Goal: Transaction & Acquisition: Download file/media

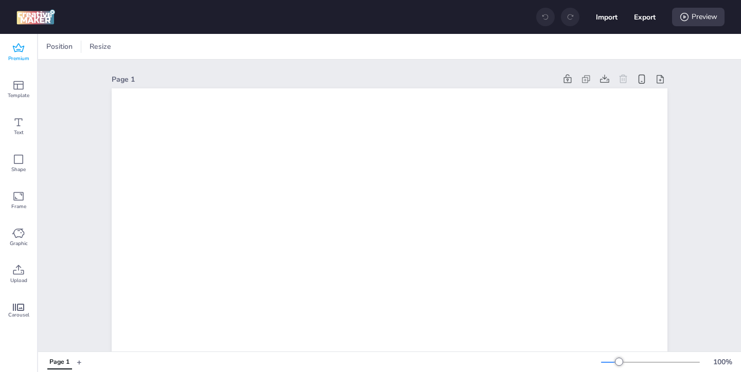
click at [20, 50] on icon at bounding box center [18, 48] width 12 height 12
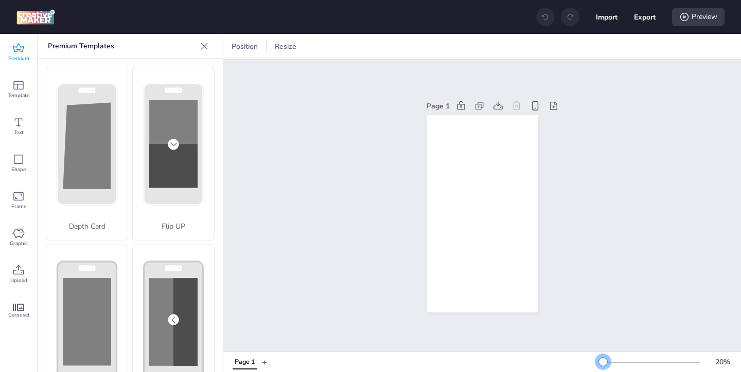
drag, startPoint x: 619, startPoint y: 362, endPoint x: 603, endPoint y: 363, distance: 16.5
click at [603, 363] on div at bounding box center [603, 362] width 8 height 8
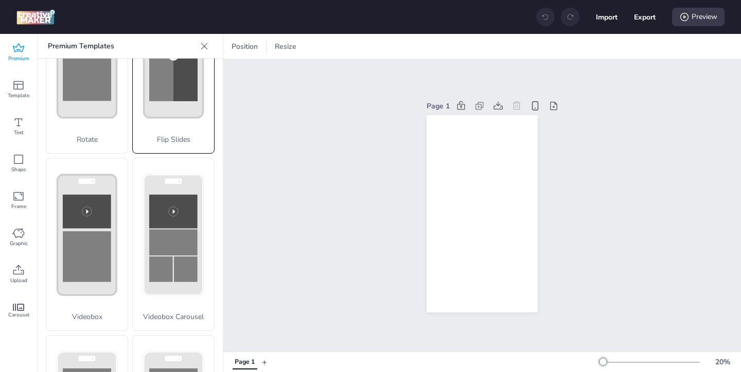
scroll to position [305, 0]
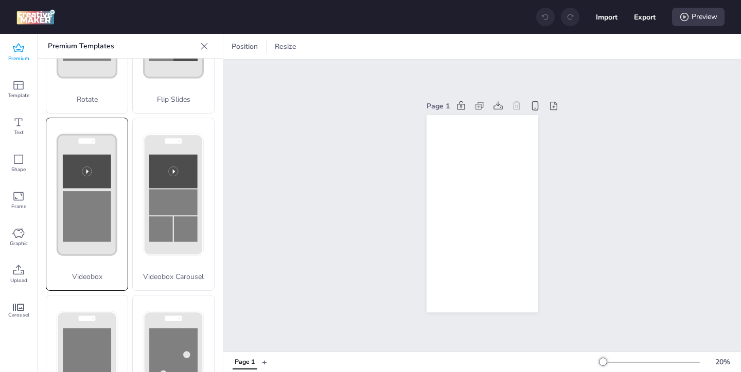
click at [90, 273] on p "Videobox" at bounding box center [86, 277] width 81 height 11
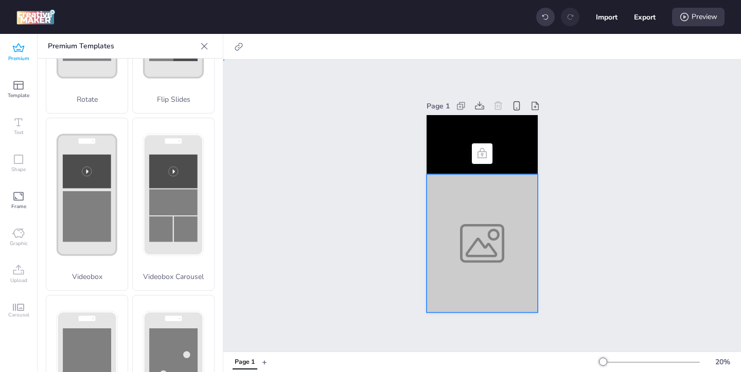
click at [459, 272] on div at bounding box center [481, 243] width 111 height 138
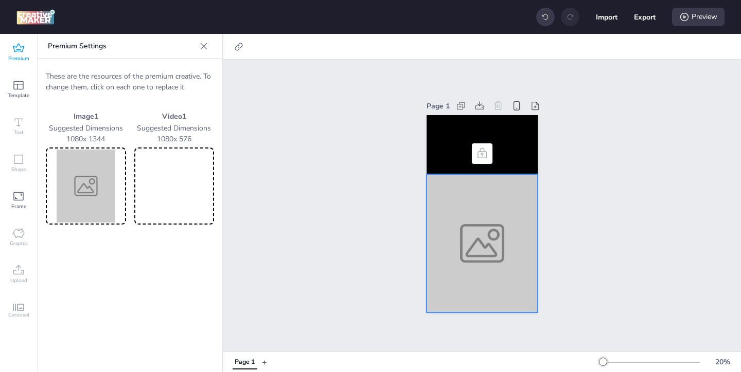
click at [78, 197] on img at bounding box center [86, 186] width 76 height 73
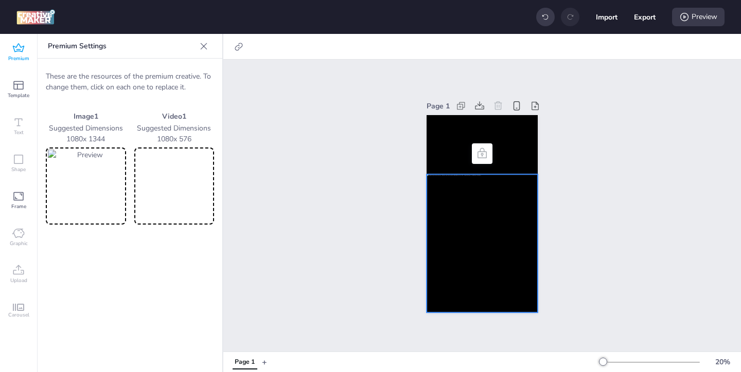
click at [185, 170] on video at bounding box center [174, 186] width 76 height 73
click at [454, 140] on video at bounding box center [481, 144] width 111 height 59
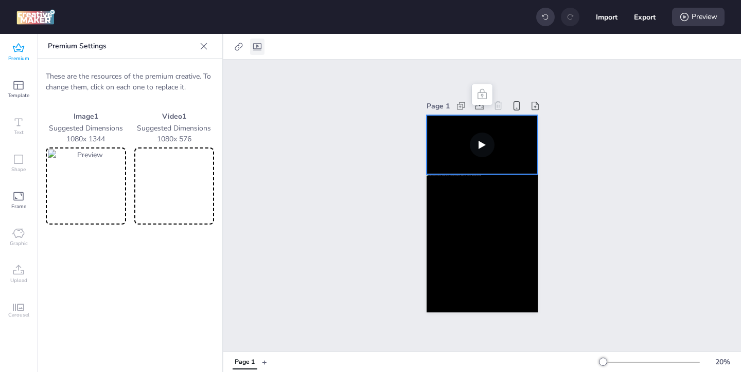
click at [259, 47] on icon at bounding box center [257, 47] width 10 height 10
select select "contain"
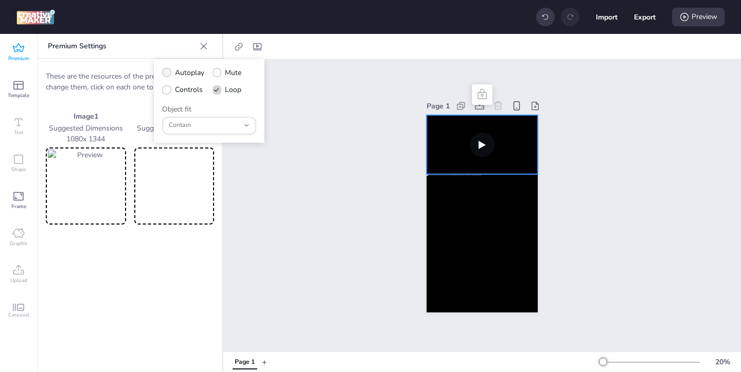
click at [168, 72] on icon at bounding box center [166, 73] width 7 height 6
click at [168, 74] on input "Autoplay" at bounding box center [165, 77] width 7 height 7
checkbox input "true"
click at [164, 94] on span at bounding box center [166, 89] width 9 height 9
click at [164, 94] on input "Controls" at bounding box center [165, 94] width 7 height 7
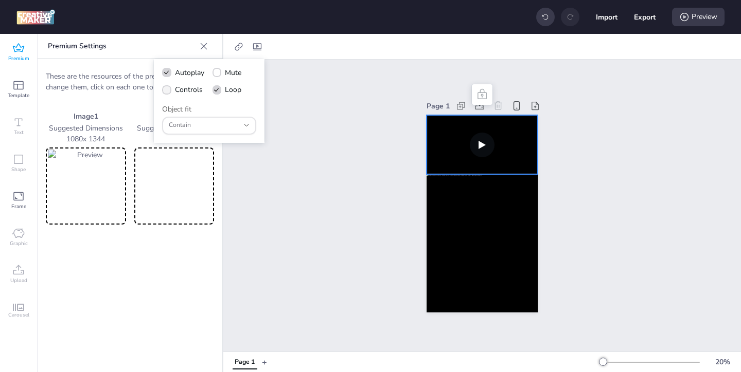
checkbox input "true"
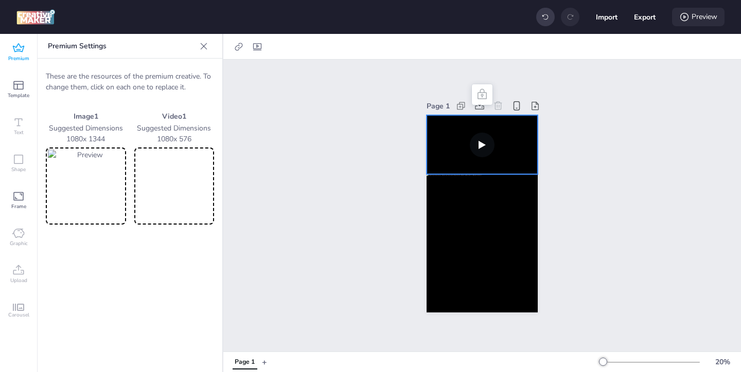
click at [704, 21] on div "Preview" at bounding box center [698, 17] width 52 height 19
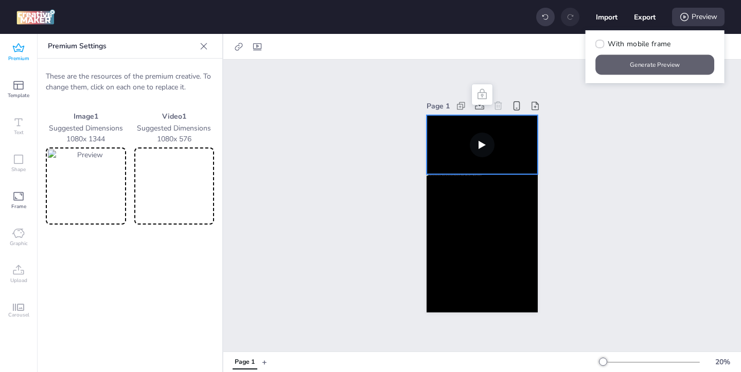
click at [647, 68] on button "Generate Preview" at bounding box center [655, 65] width 119 height 20
click at [649, 70] on button "Generate Preview" at bounding box center [655, 65] width 119 height 20
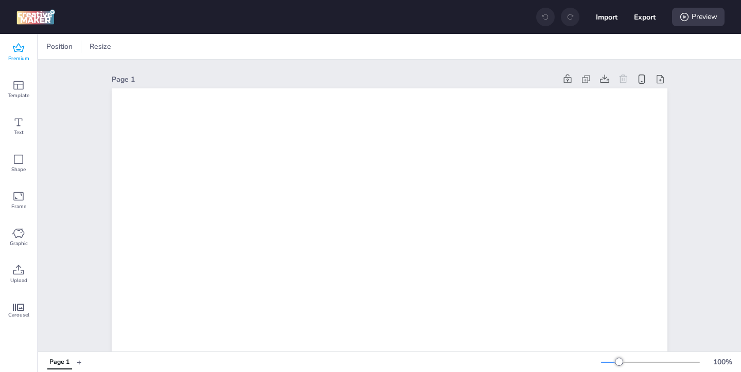
click at [21, 58] on span "Premium" at bounding box center [18, 59] width 21 height 8
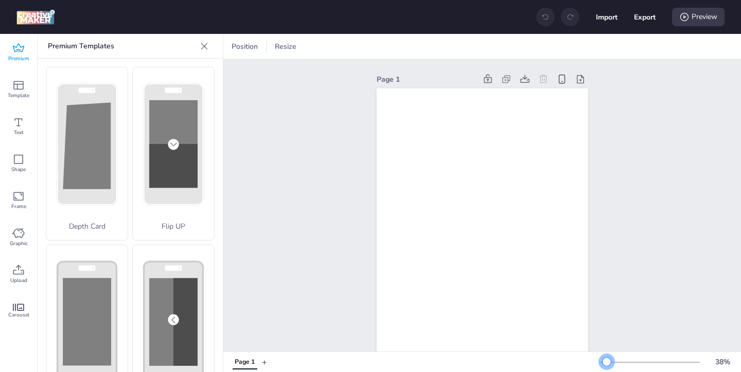
drag, startPoint x: 617, startPoint y: 365, endPoint x: 607, endPoint y: 365, distance: 10.8
click at [607, 365] on div at bounding box center [606, 362] width 8 height 8
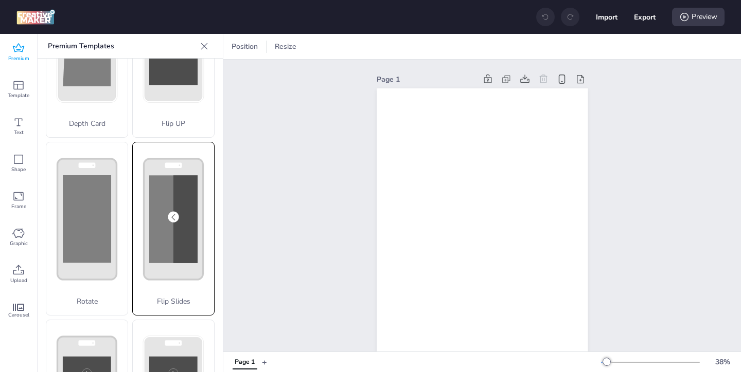
scroll to position [115, 0]
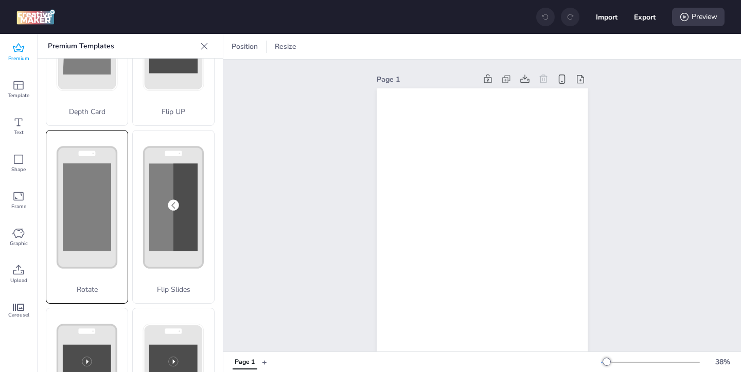
click at [96, 265] on rect at bounding box center [87, 207] width 59 height 121
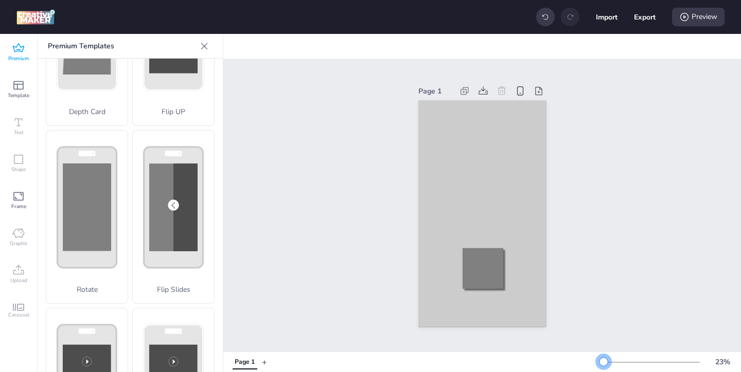
click at [603, 358] on div at bounding box center [603, 362] width 8 height 8
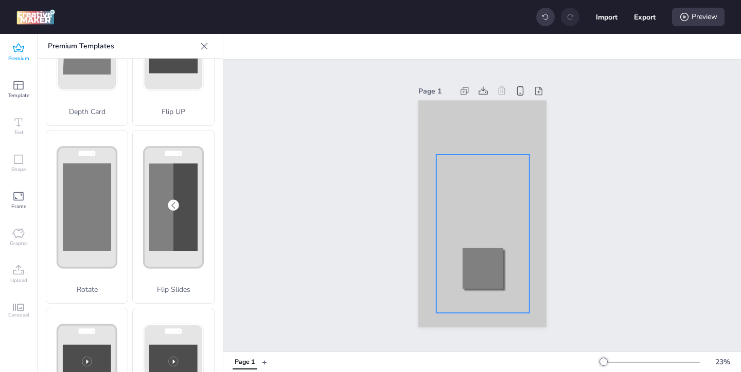
click at [457, 193] on div at bounding box center [482, 234] width 93 height 158
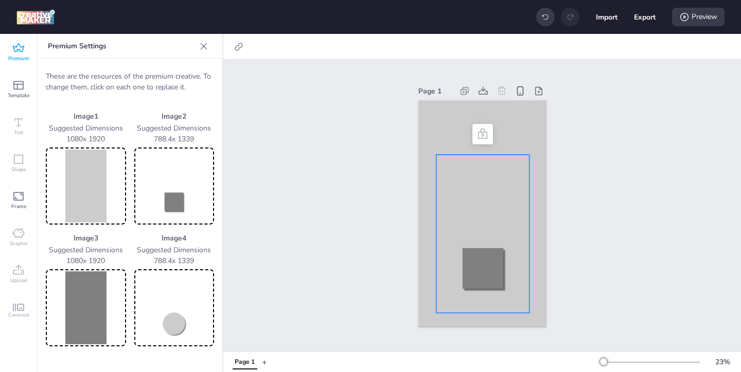
click at [95, 179] on img at bounding box center [86, 186] width 76 height 73
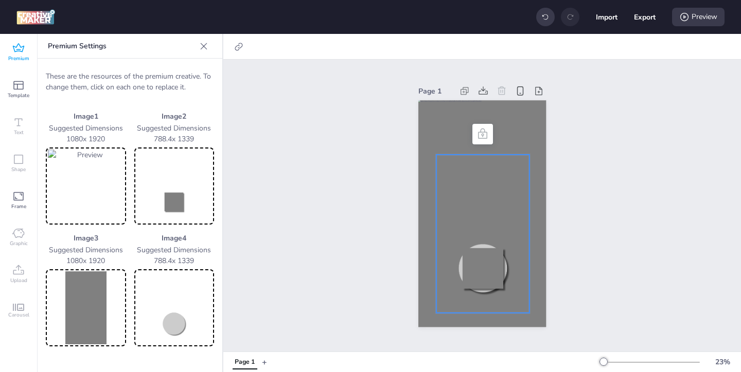
click at [183, 204] on img at bounding box center [174, 186] width 76 height 73
click at [92, 292] on img at bounding box center [86, 308] width 76 height 73
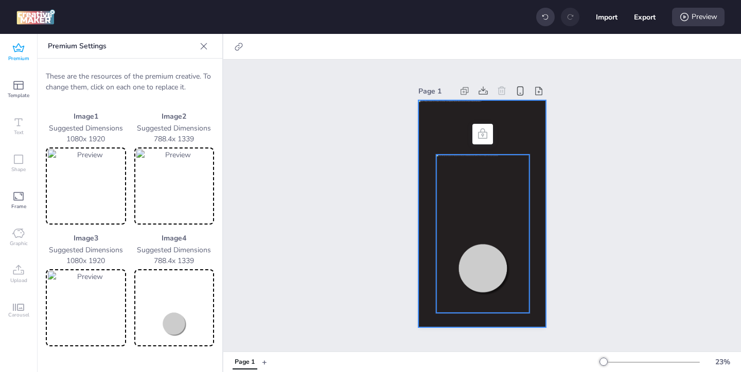
click at [444, 114] on div at bounding box center [482, 213] width 128 height 227
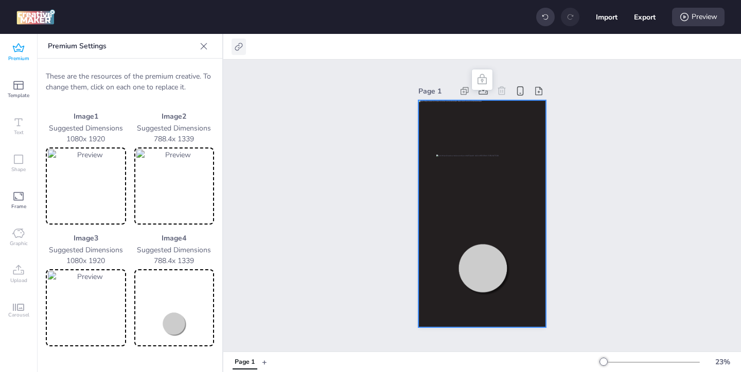
click at [240, 46] on icon at bounding box center [239, 47] width 10 height 10
click at [144, 70] on span "Activate hyperlink" at bounding box center [172, 72] width 57 height 11
click at [137, 74] on input "Activate hyperlink" at bounding box center [133, 77] width 7 height 7
checkbox input "true"
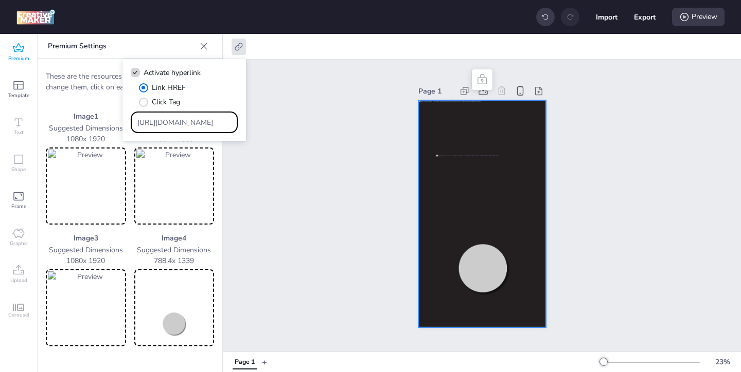
drag, startPoint x: 212, startPoint y: 119, endPoint x: 200, endPoint y: 105, distance: 18.6
click at [203, 109] on div "Link HREF Click Tag https://wortise.com" at bounding box center [184, 107] width 107 height 51
paste input "ww.recetasnestlecam.com/sites/default/files/2025-07/af-BANNER-PAGINA-WEB-PROMO_…"
type input "https://www.recetasnestlecam.com/sites/default/files/2025-07/af-BANNER-PAGINA-W…"
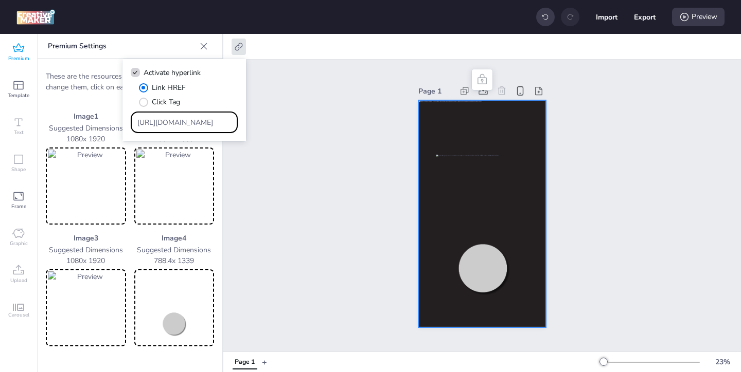
click at [300, 203] on div "Page 1" at bounding box center [482, 206] width 518 height 292
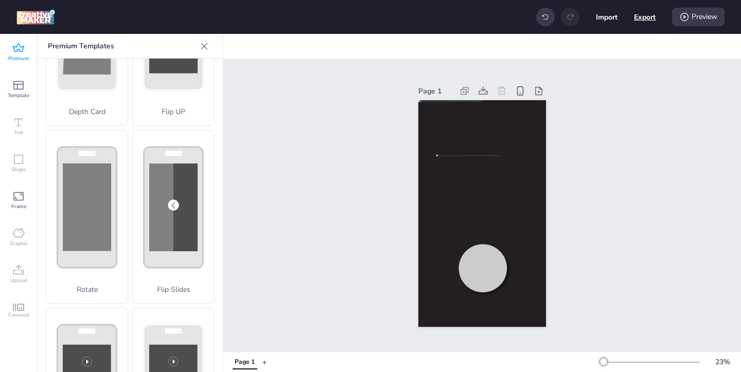
click at [646, 21] on button "Export" at bounding box center [645, 17] width 22 height 22
select select "html"
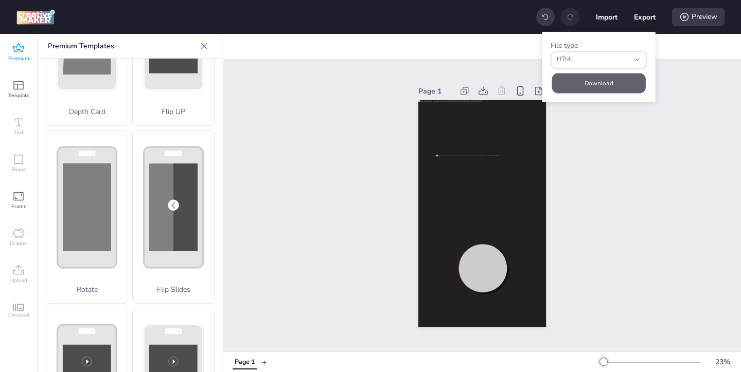
click at [605, 81] on button "Download" at bounding box center [599, 83] width 94 height 20
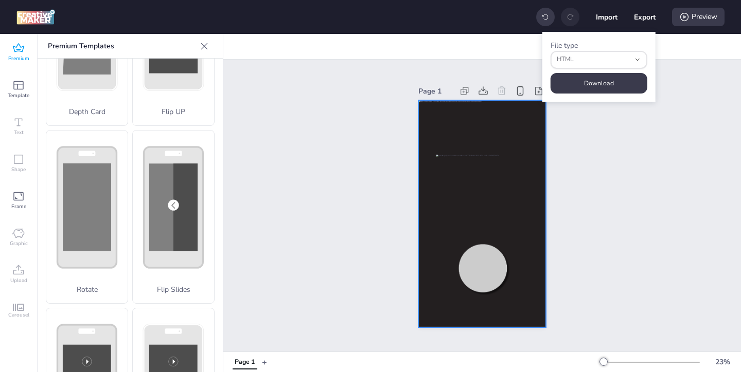
click at [424, 174] on div at bounding box center [482, 213] width 128 height 227
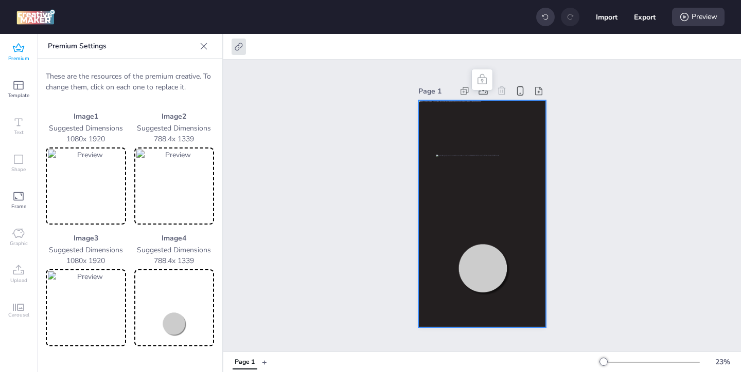
click at [171, 316] on img at bounding box center [174, 308] width 76 height 73
click at [645, 19] on button "Export" at bounding box center [645, 17] width 22 height 22
select select "html"
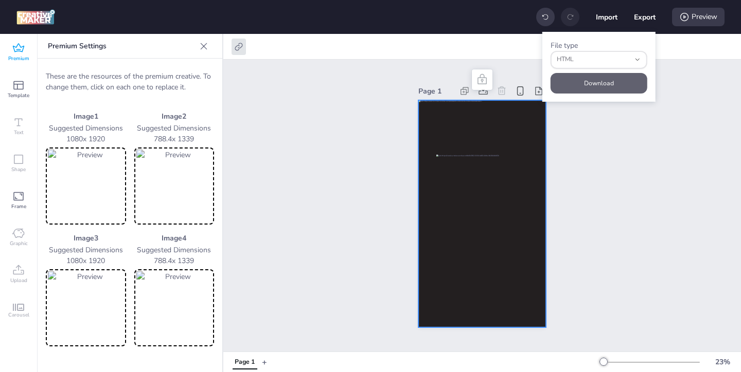
click at [618, 76] on button "Download" at bounding box center [598, 83] width 97 height 21
